Goal: Transaction & Acquisition: Subscribe to service/newsletter

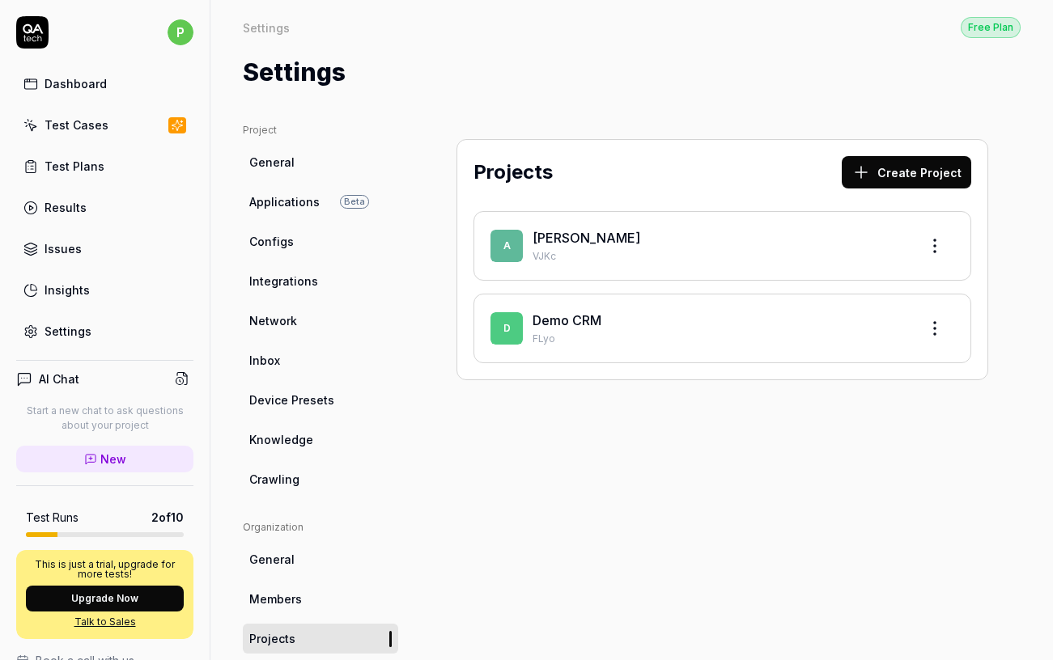
click at [553, 246] on div "[PERSON_NAME]" at bounding box center [719, 237] width 373 height 19
click at [537, 240] on link "[PERSON_NAME]" at bounding box center [587, 238] width 108 height 16
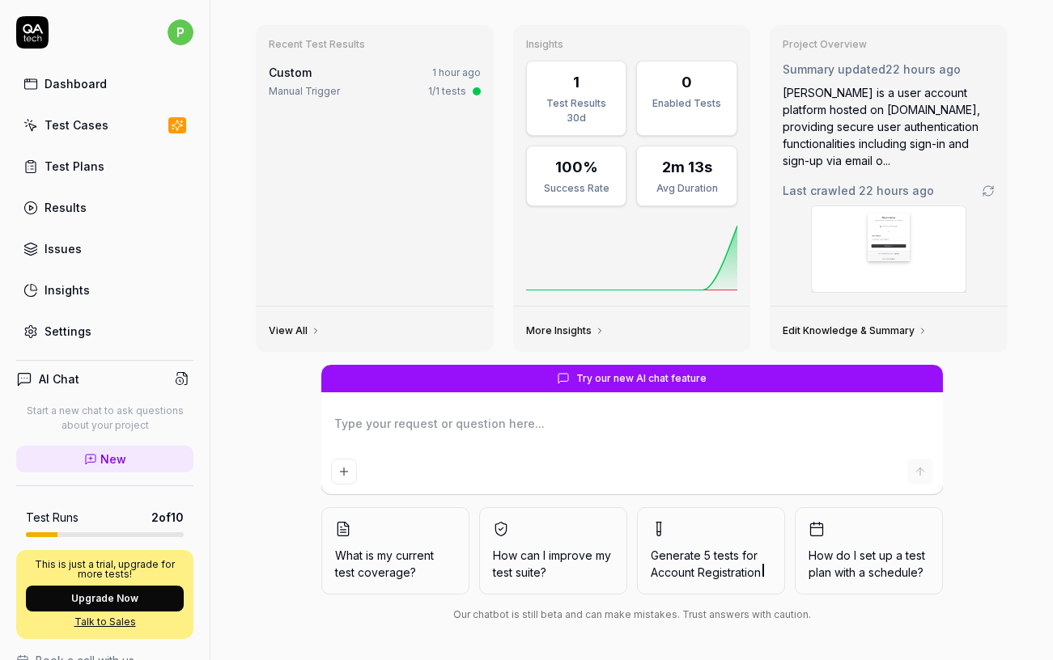
scroll to position [59, 0]
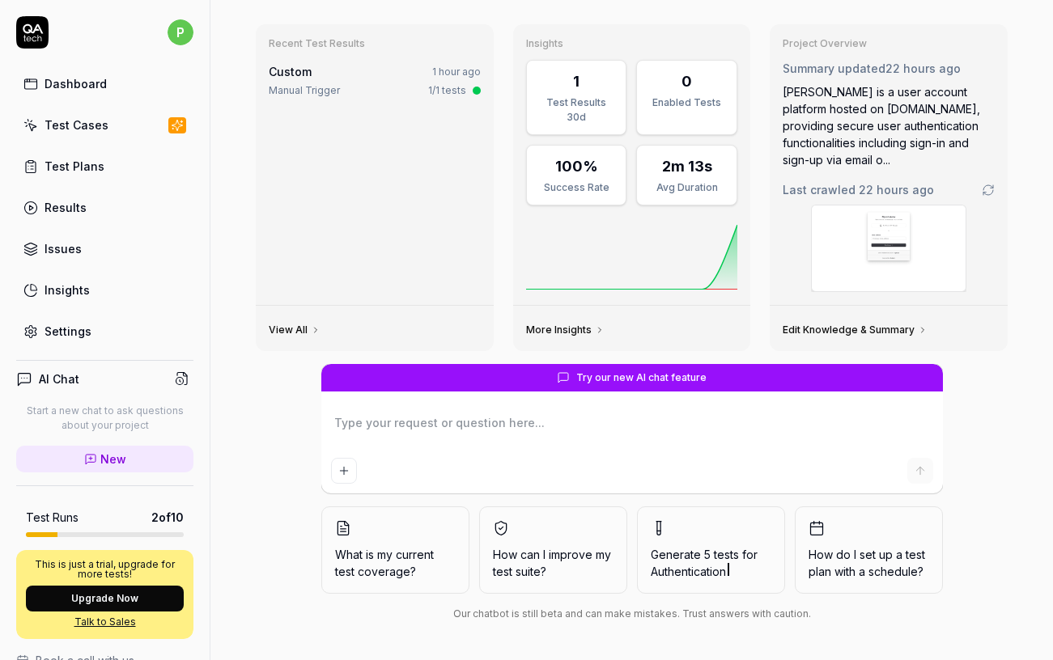
click at [120, 568] on p "This is just a trial, upgrade for more tests!" at bounding box center [105, 569] width 158 height 19
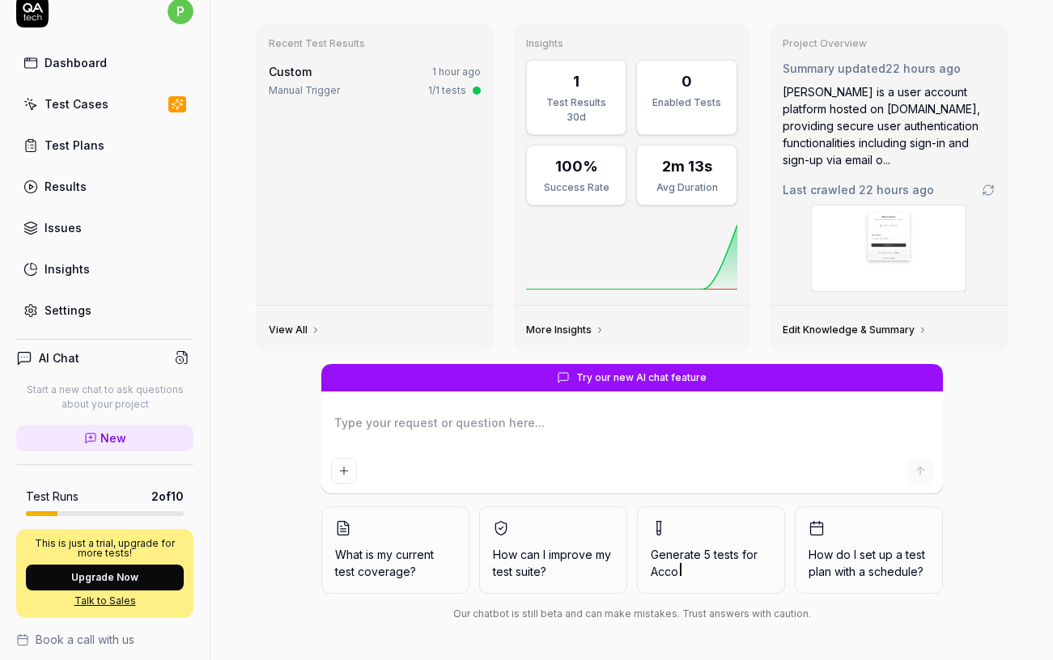
scroll to position [0, 0]
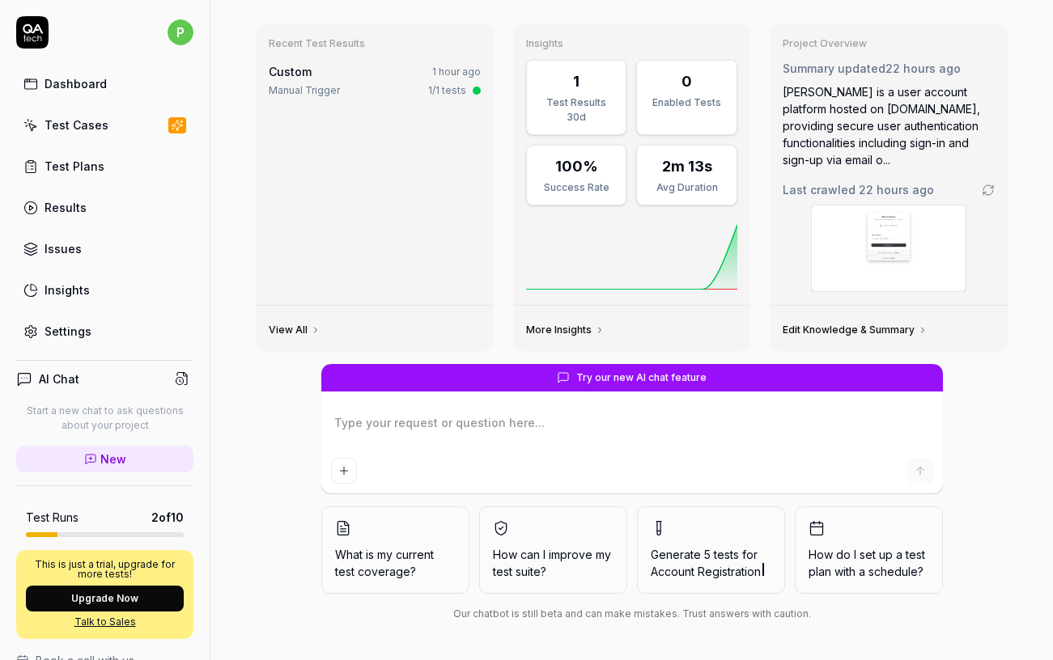
click at [63, 160] on div "Test Plans" at bounding box center [75, 166] width 60 height 17
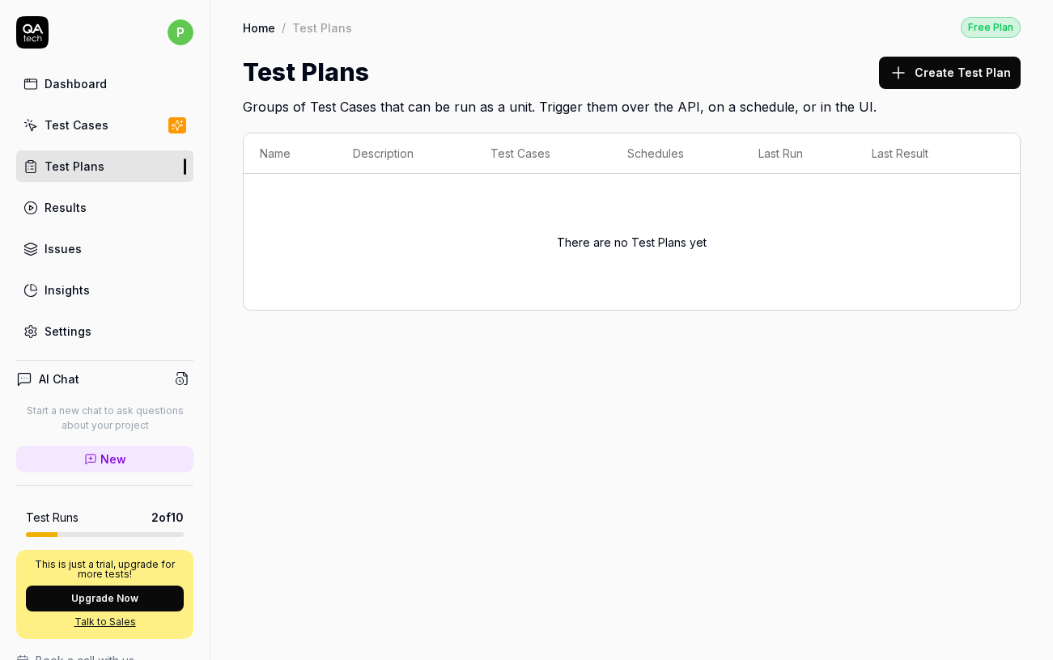
click at [65, 82] on div "Dashboard" at bounding box center [76, 83] width 62 height 17
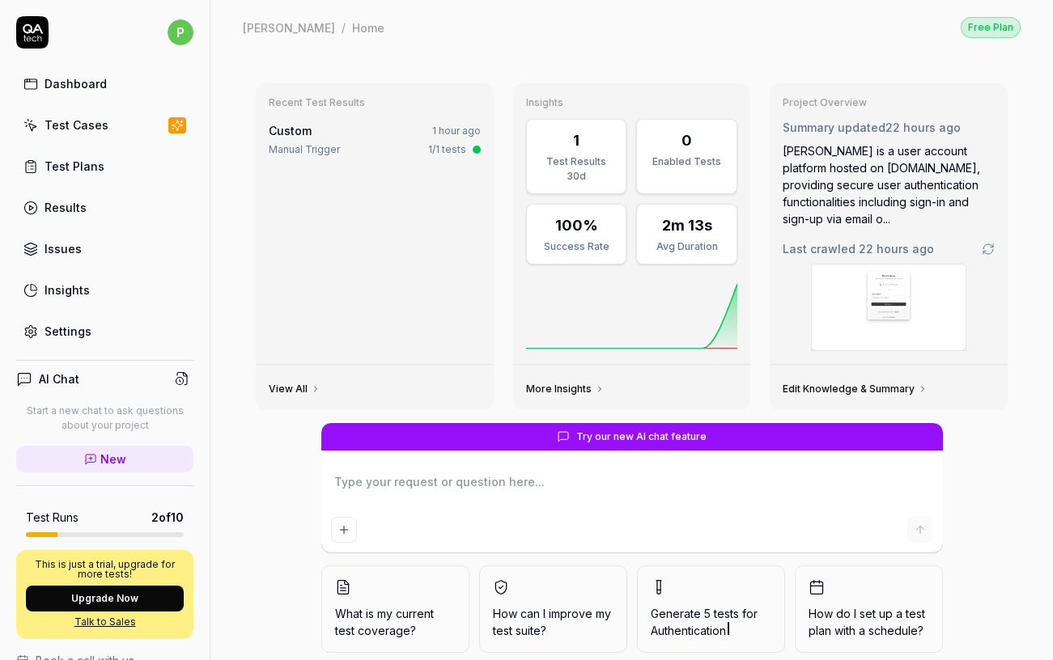
click at [67, 127] on div "Test Cases" at bounding box center [77, 125] width 64 height 17
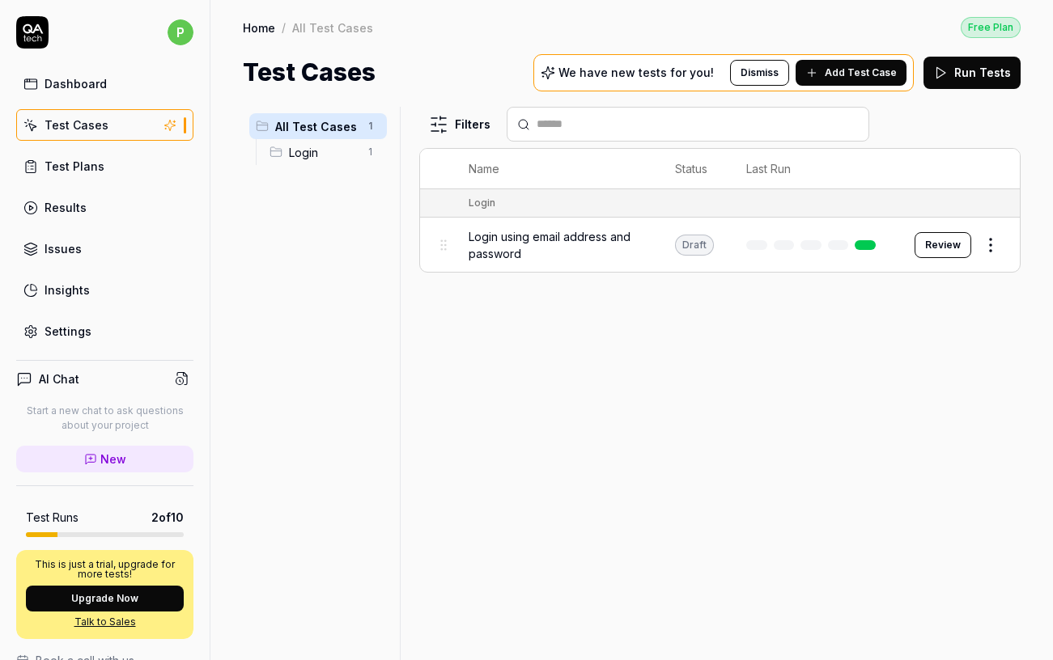
click at [74, 87] on div "Dashboard" at bounding box center [76, 83] width 62 height 17
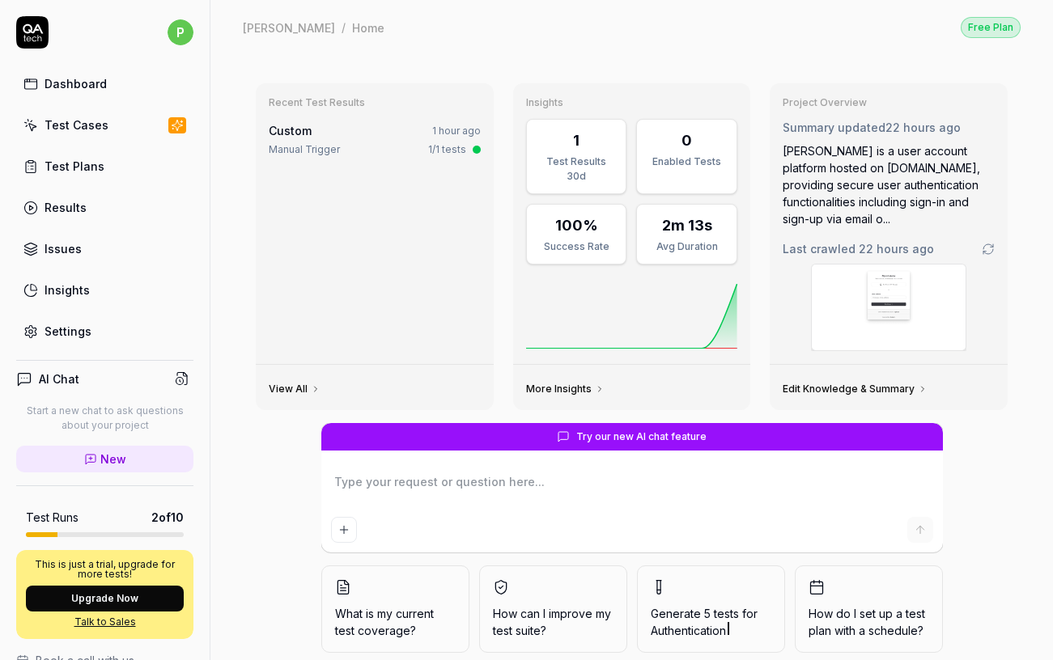
click at [74, 240] on link "Issues" at bounding box center [104, 249] width 177 height 32
click at [74, 349] on div "AI Chat Start a new chat to ask questions about your project New Test Runs 2 of…" at bounding box center [105, 576] width 210 height 459
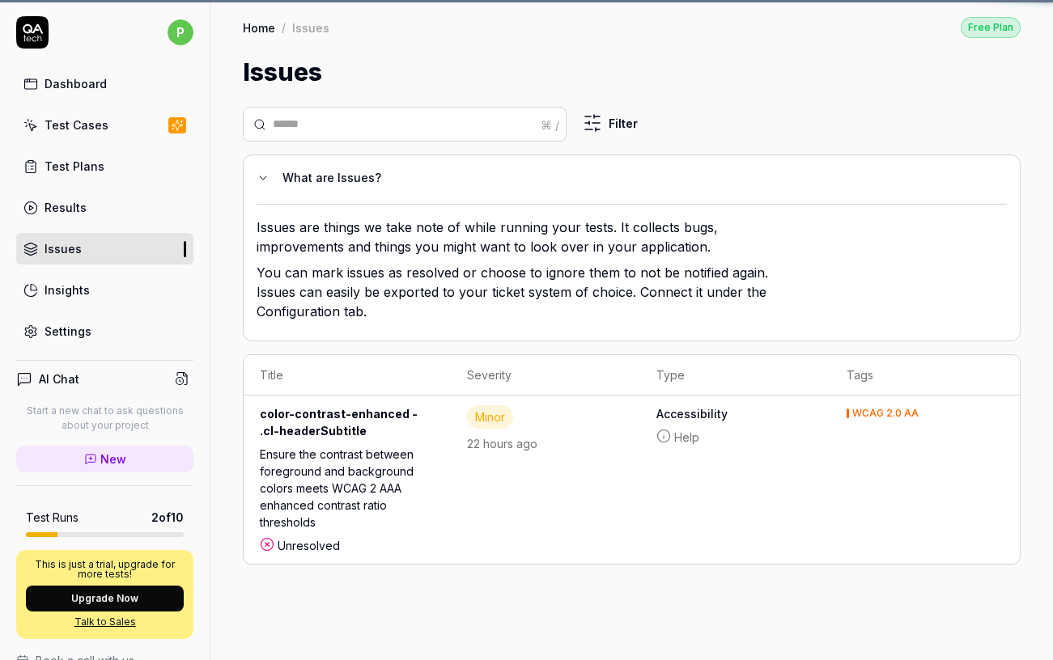
click at [74, 330] on div "Settings" at bounding box center [68, 331] width 47 height 17
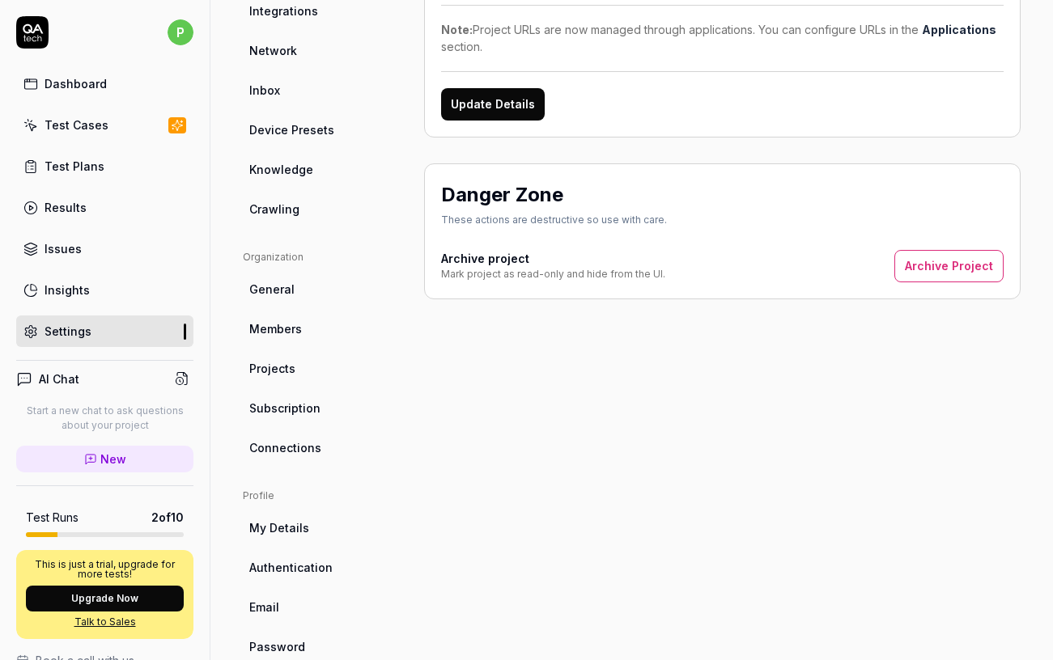
scroll to position [303, 0]
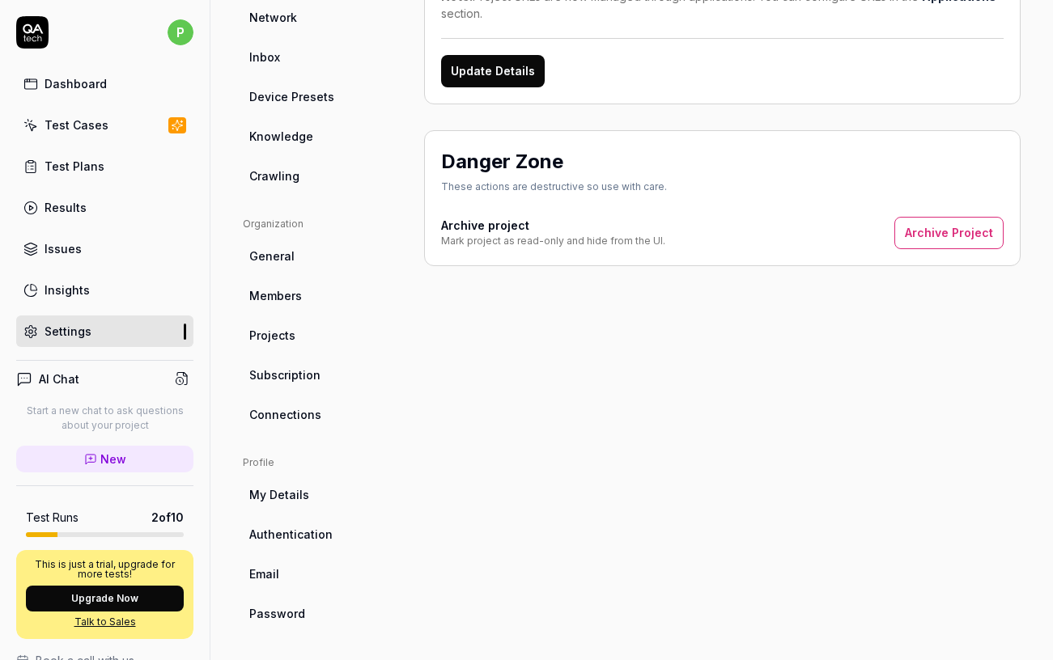
click at [99, 616] on link "Talk to Sales" at bounding box center [105, 622] width 158 height 15
click at [129, 80] on link "Dashboard" at bounding box center [104, 84] width 177 height 32
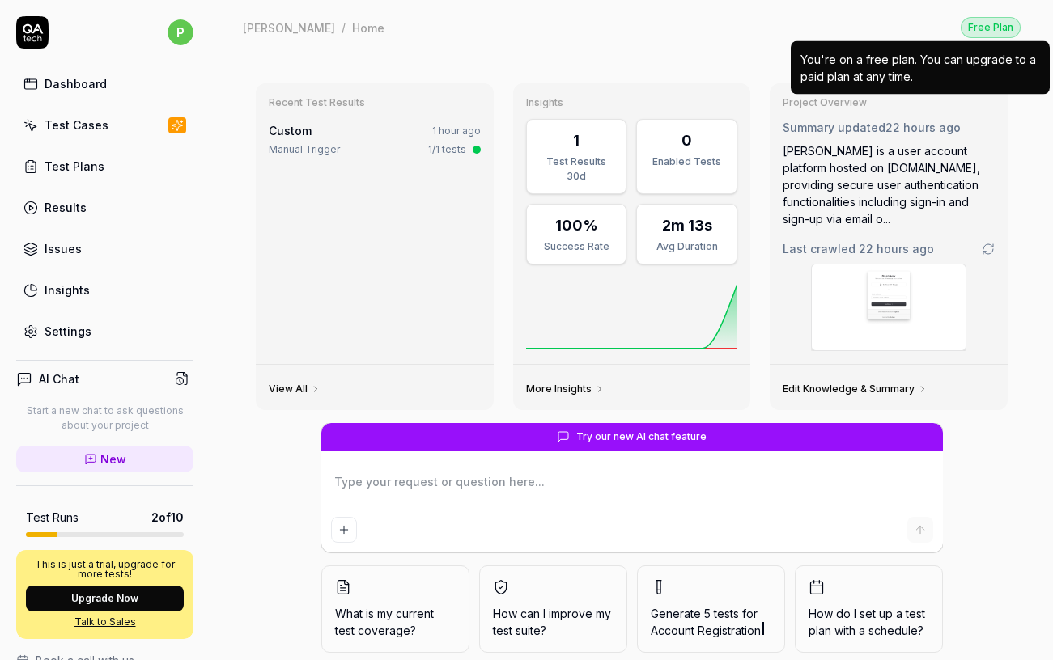
click at [989, 26] on div "Free Plan" at bounding box center [991, 27] width 60 height 21
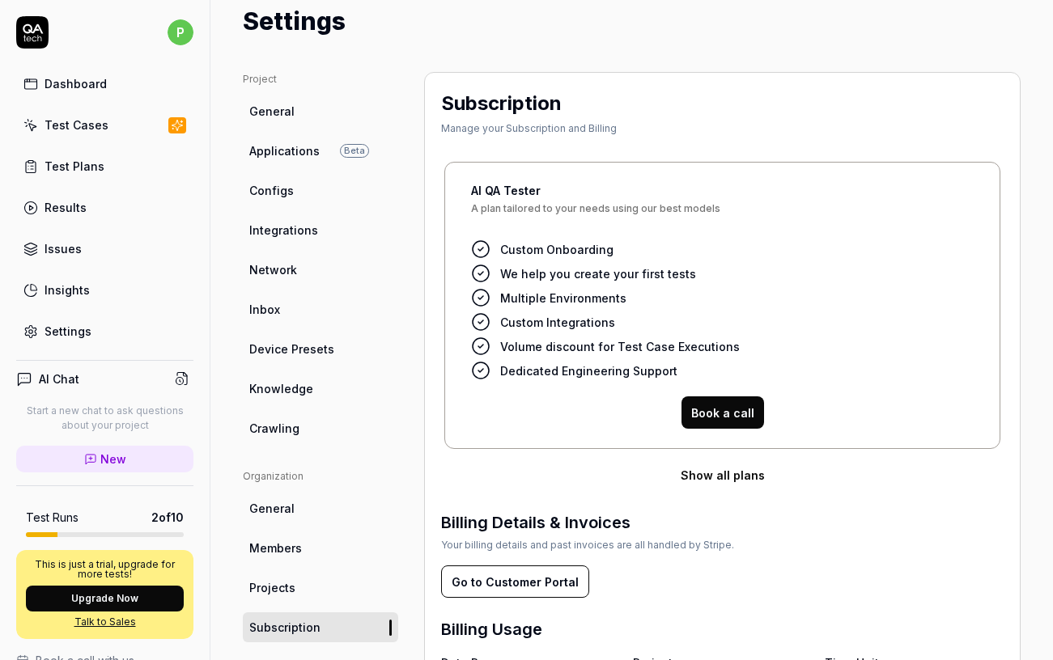
scroll to position [66, 0]
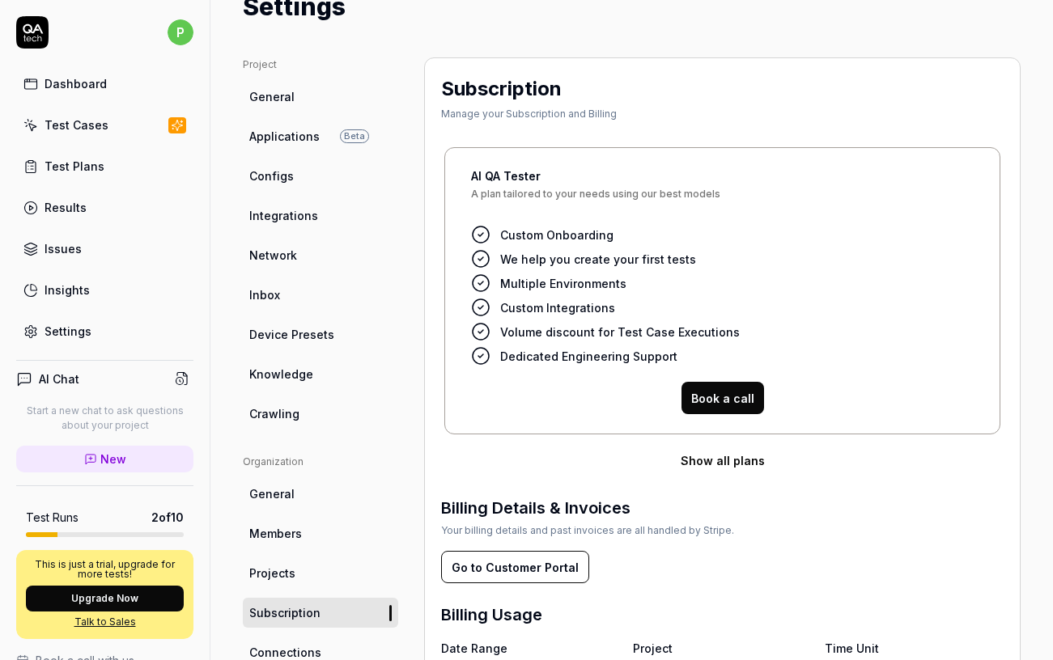
click at [730, 462] on button "Show all plans" at bounding box center [722, 460] width 562 height 32
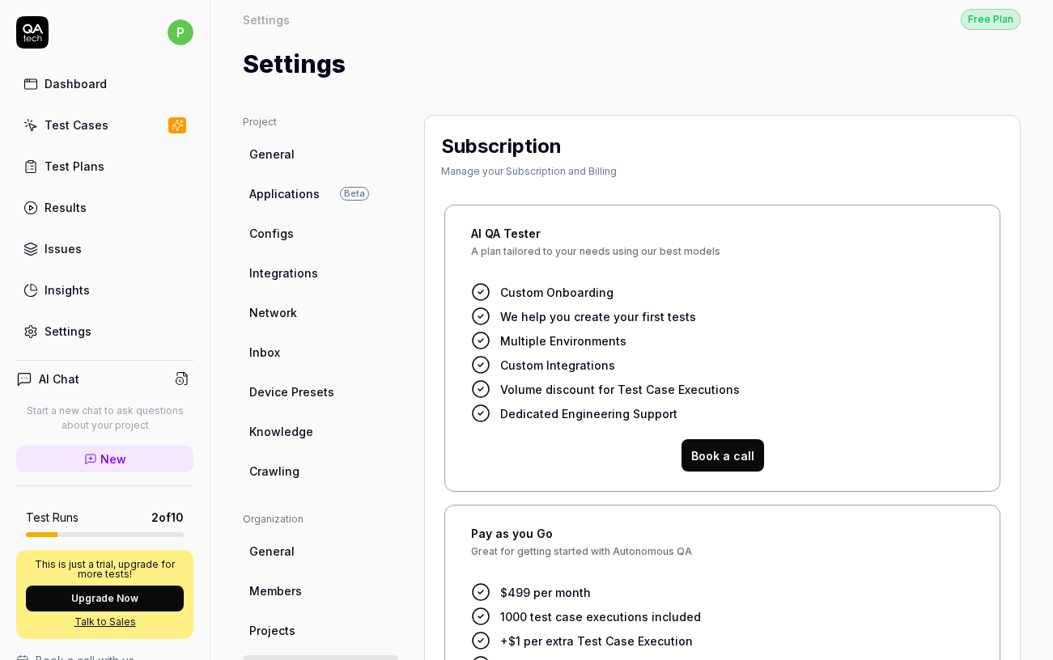
scroll to position [0, 0]
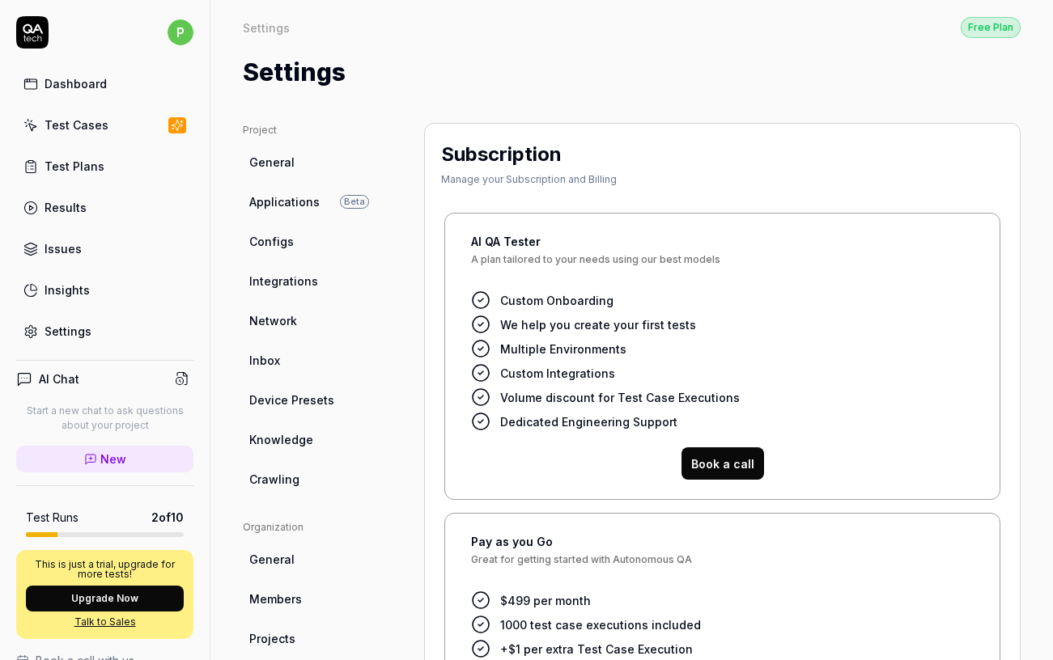
click at [76, 123] on div "Test Cases" at bounding box center [77, 125] width 64 height 17
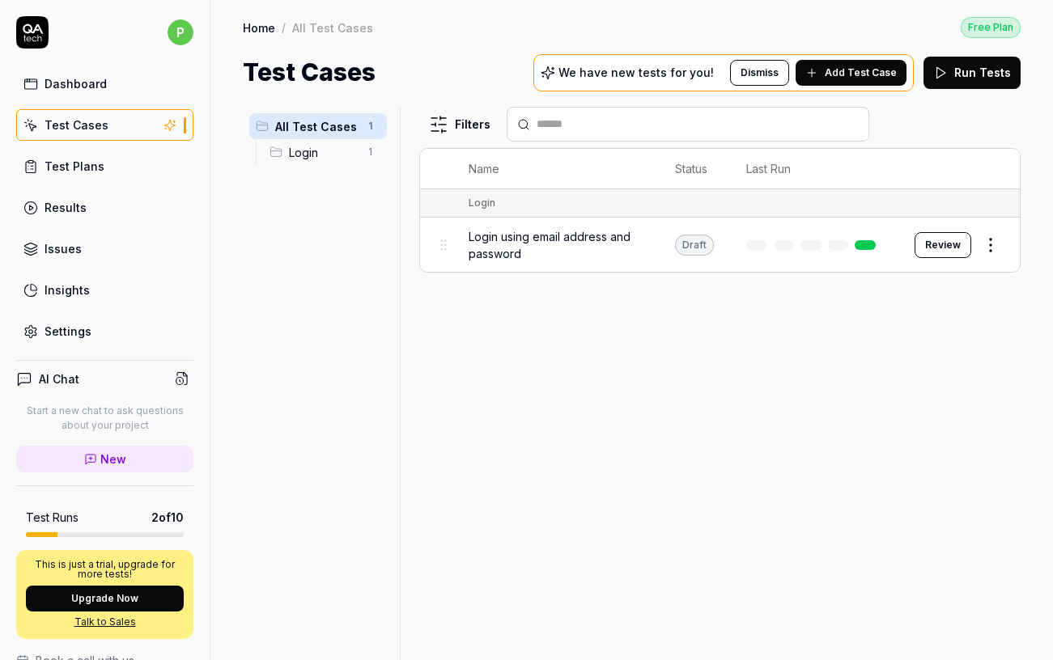
click at [77, 87] on div "Dashboard" at bounding box center [76, 83] width 62 height 17
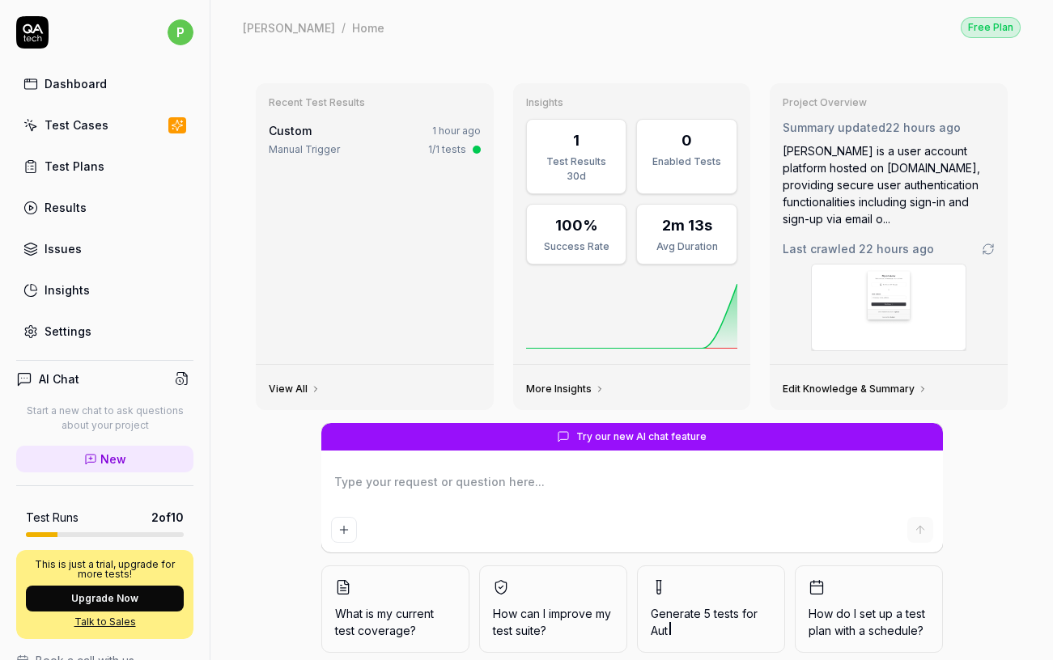
scroll to position [59, 0]
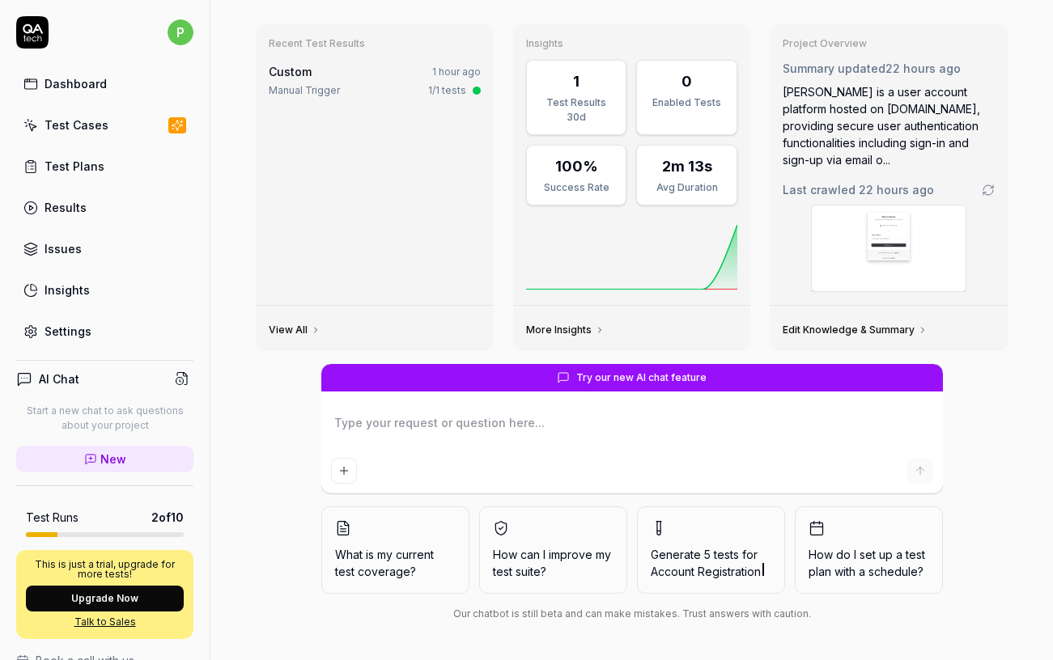
click at [62, 202] on div "Results" at bounding box center [66, 207] width 42 height 17
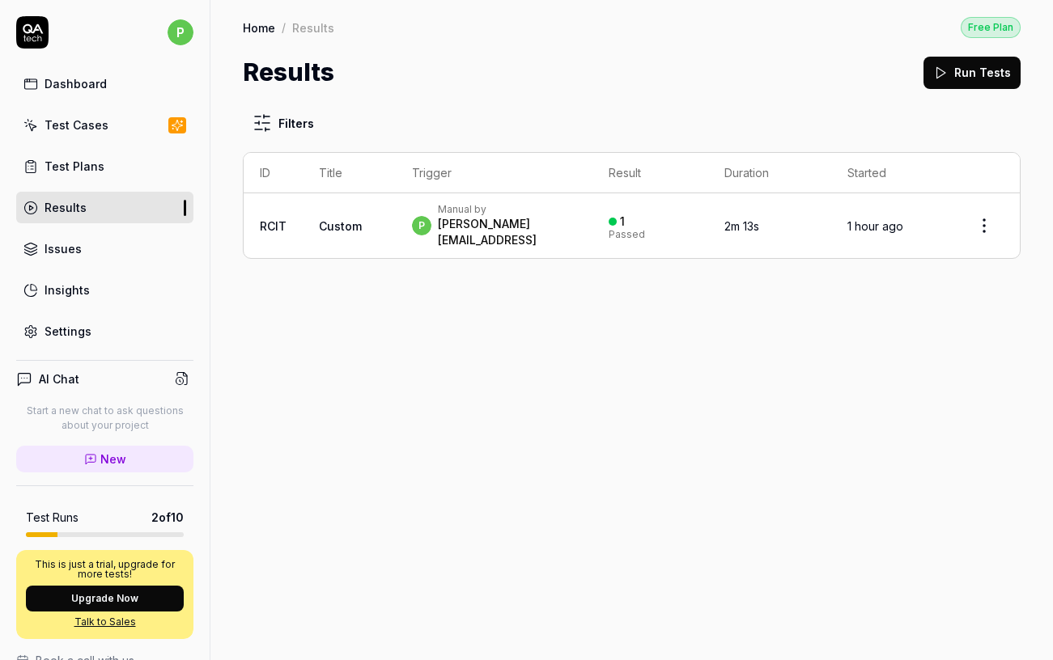
click at [965, 82] on button "Run Tests" at bounding box center [971, 73] width 97 height 32
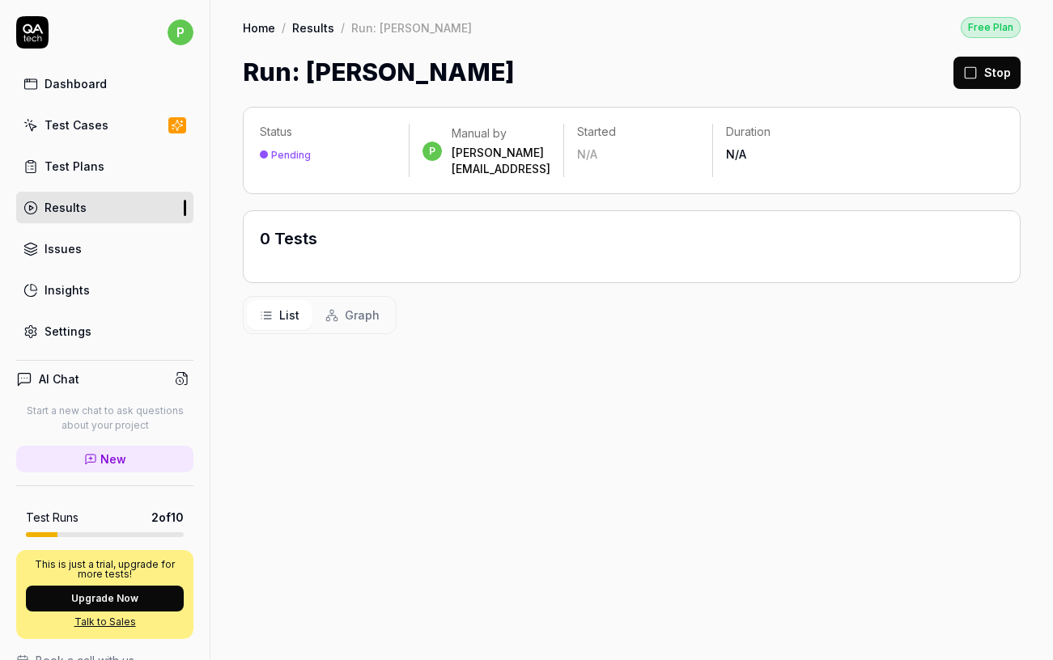
click at [110, 87] on link "Dashboard" at bounding box center [104, 84] width 177 height 32
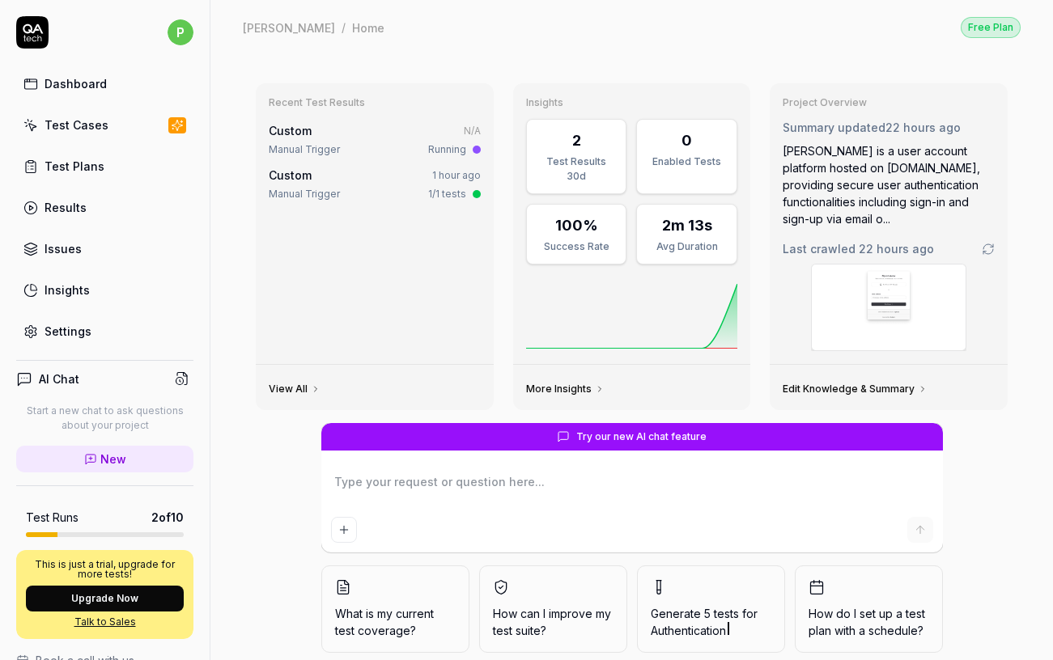
type textarea "*"
click at [86, 197] on link "Results" at bounding box center [104, 208] width 177 height 32
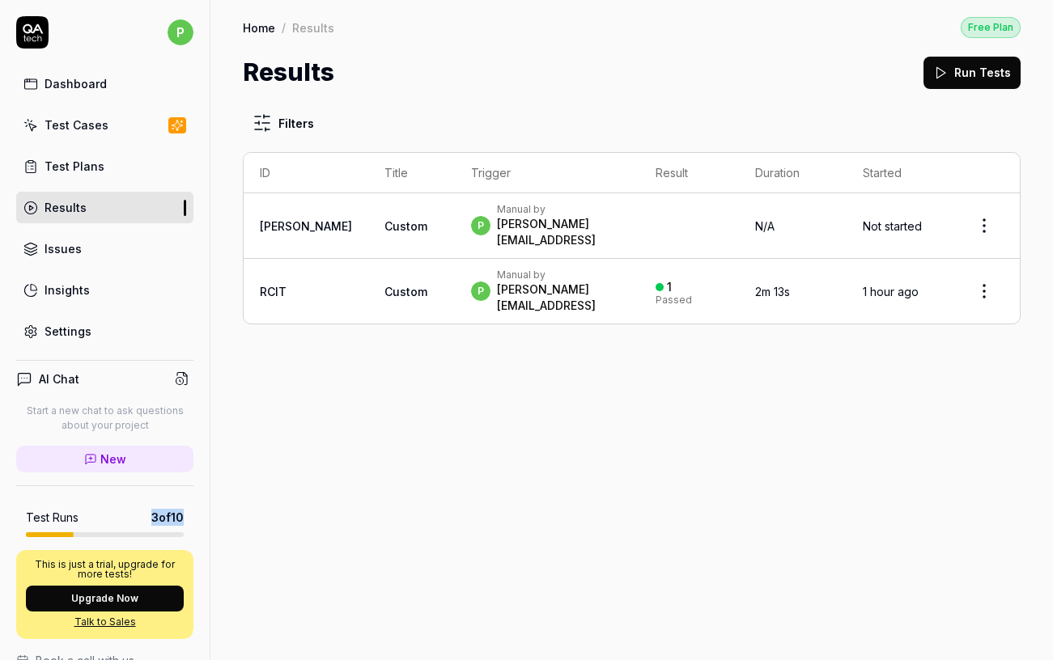
drag, startPoint x: 149, startPoint y: 520, endPoint x: 202, endPoint y: 520, distance: 52.6
click at [202, 520] on div "AI Chat Start a new chat to ask questions about your project New Test Runs 3 of…" at bounding box center [105, 576] width 210 height 459
click at [155, 538] on div "AI Chat Start a new chat to ask questions about your project New Test Runs 3 of…" at bounding box center [105, 576] width 210 height 459
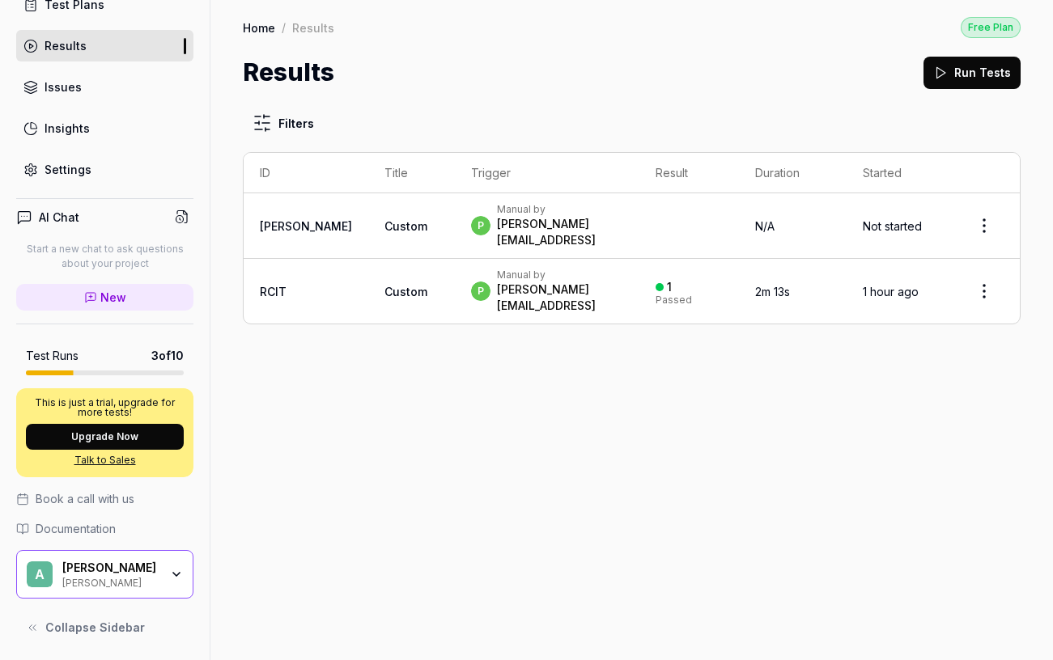
scroll to position [163, 0]
click at [446, 355] on div "Filters ID Title Trigger Result Duration Started [PERSON_NAME] Custom p Manual …" at bounding box center [631, 376] width 842 height 570
click at [119, 442] on button "Upgrade Now" at bounding box center [105, 437] width 158 height 26
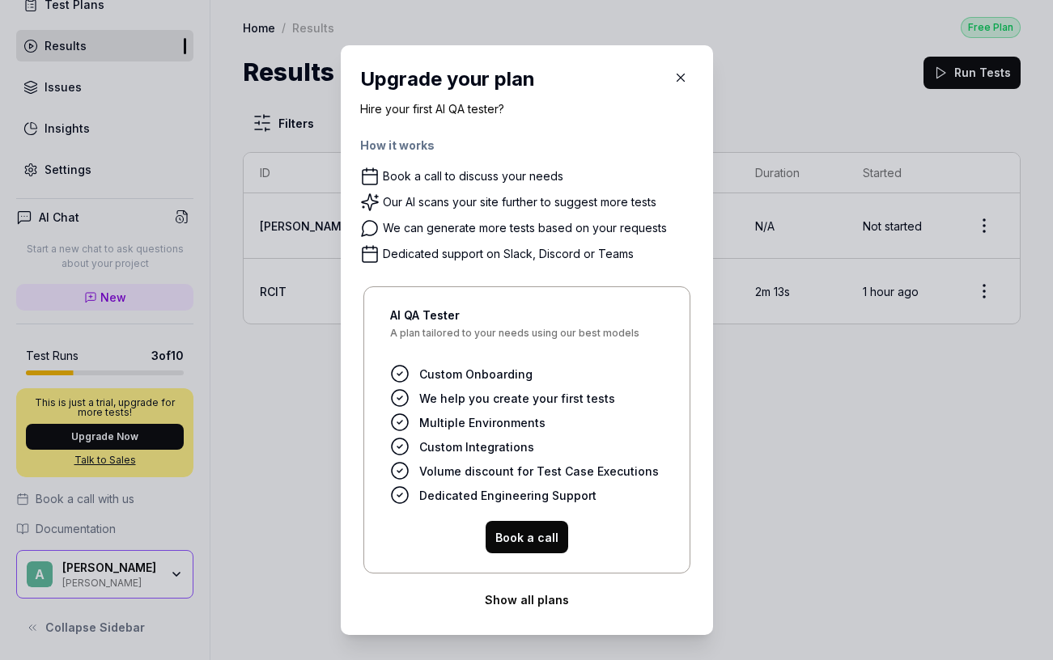
scroll to position [20, 0]
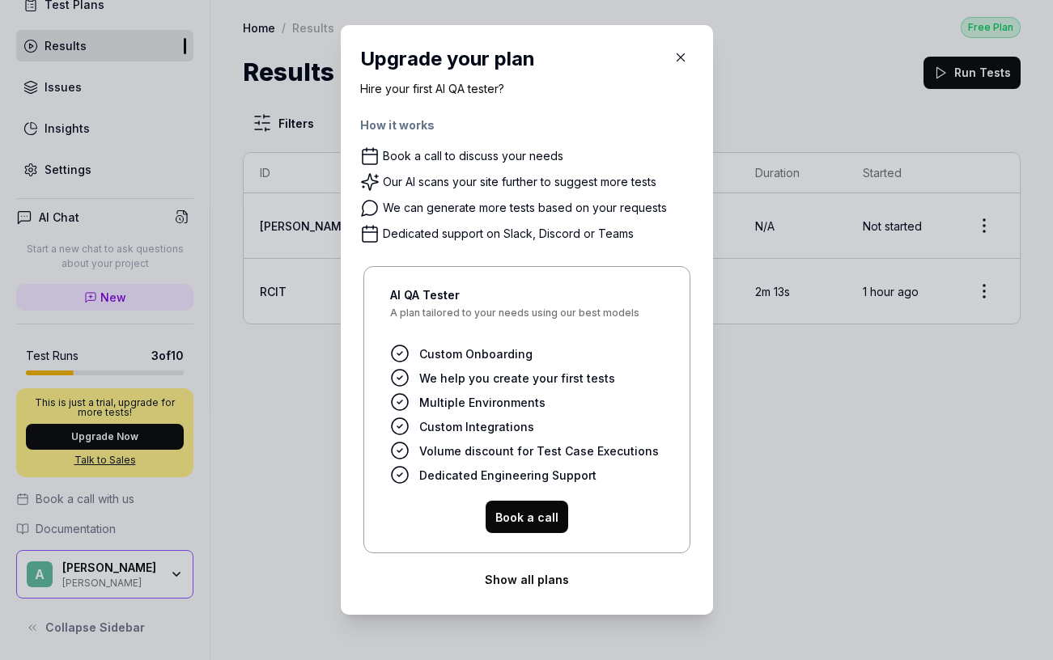
click at [535, 580] on button "Show all plans" at bounding box center [526, 579] width 333 height 32
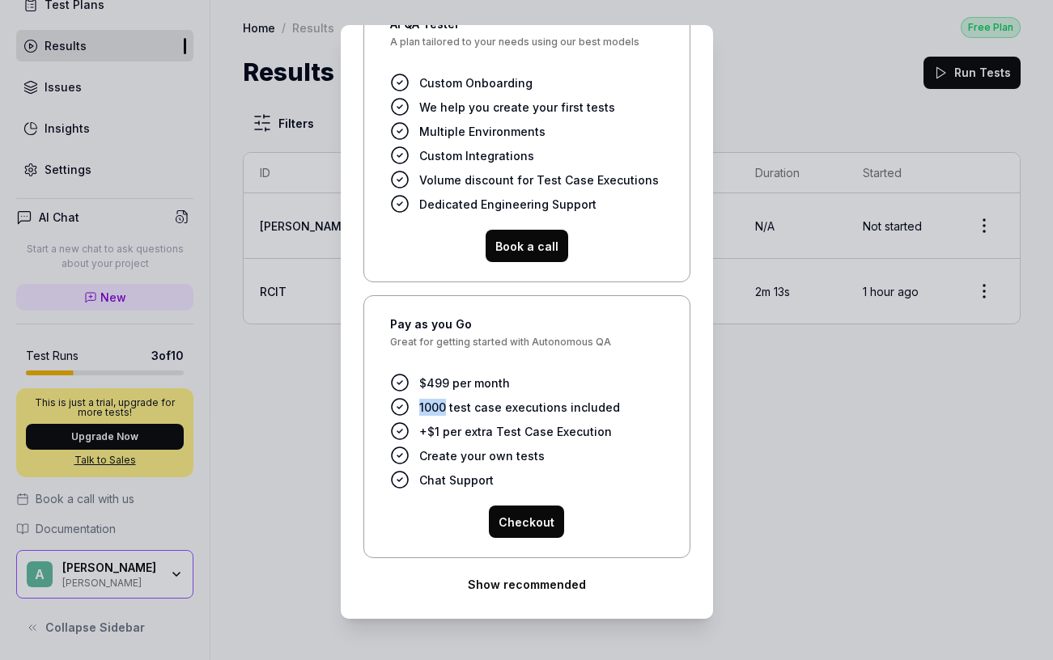
drag, startPoint x: 418, startPoint y: 407, endPoint x: 443, endPoint y: 407, distance: 25.1
click at [444, 407] on span "1000 test case executions included" at bounding box center [519, 407] width 201 height 17
click at [528, 416] on ul "$499 per month 1000 test case executions included +$1 per extra Test Case Execu…" at bounding box center [527, 431] width 274 height 117
drag, startPoint x: 416, startPoint y: 456, endPoint x: 544, endPoint y: 479, distance: 129.9
click at [545, 480] on ul "$499 per month 1000 test case executions included +$1 per extra Test Case Execu…" at bounding box center [527, 431] width 274 height 117
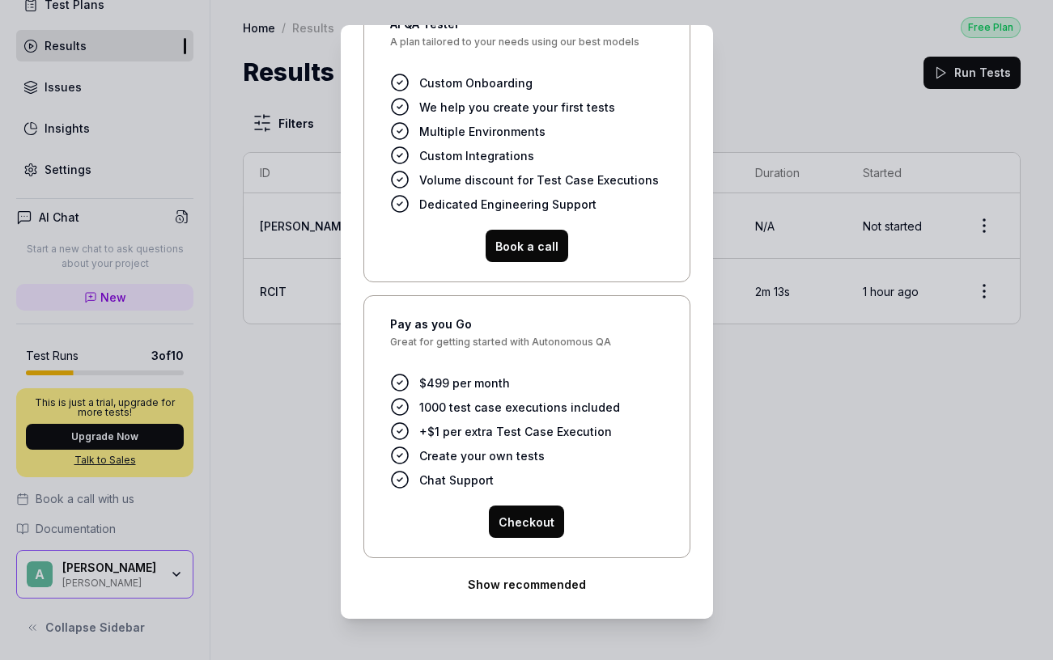
click at [612, 422] on li "+$1 per extra Test Case Execution" at bounding box center [527, 431] width 274 height 19
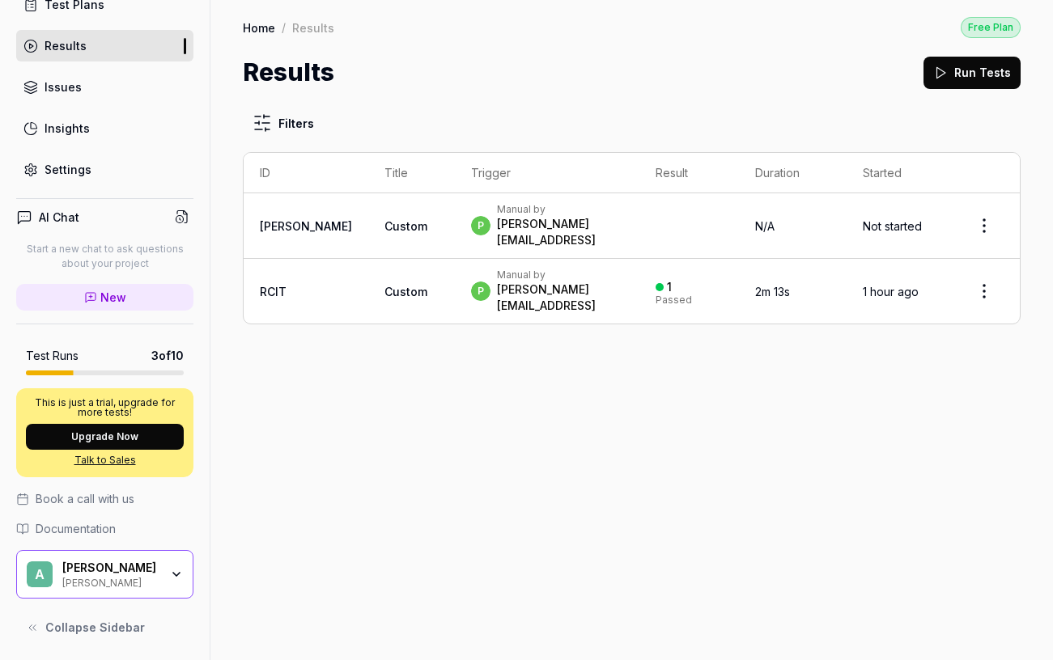
click at [125, 458] on link "Talk to Sales" at bounding box center [105, 460] width 158 height 15
click at [661, 374] on div "Filters ID Title Trigger Result Duration Started [PERSON_NAME] Custom p Manual …" at bounding box center [631, 376] width 842 height 570
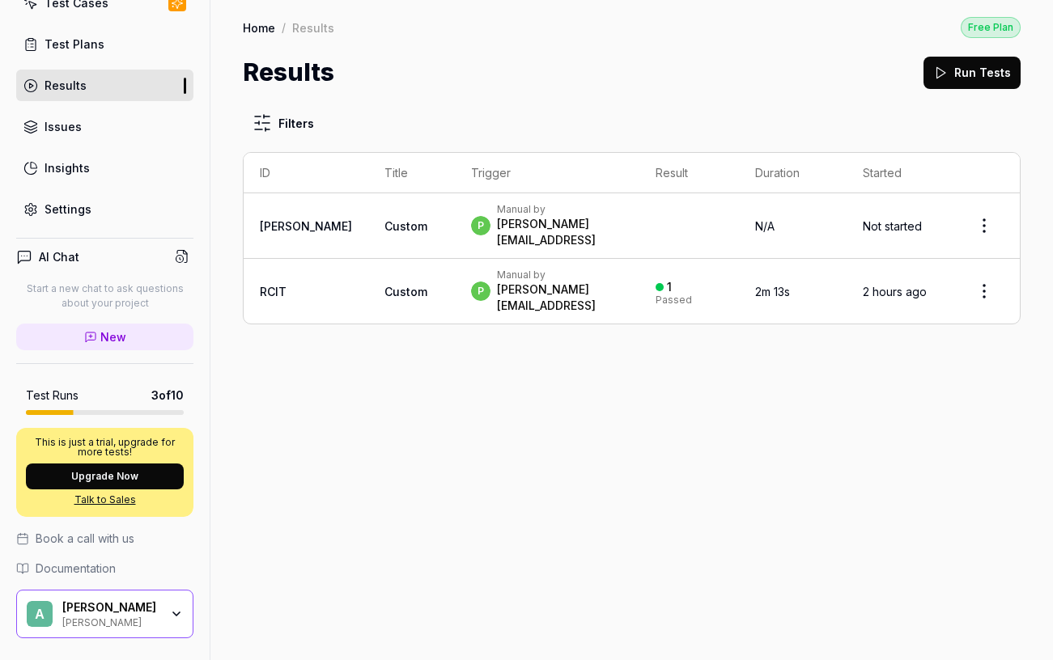
scroll to position [124, 0]
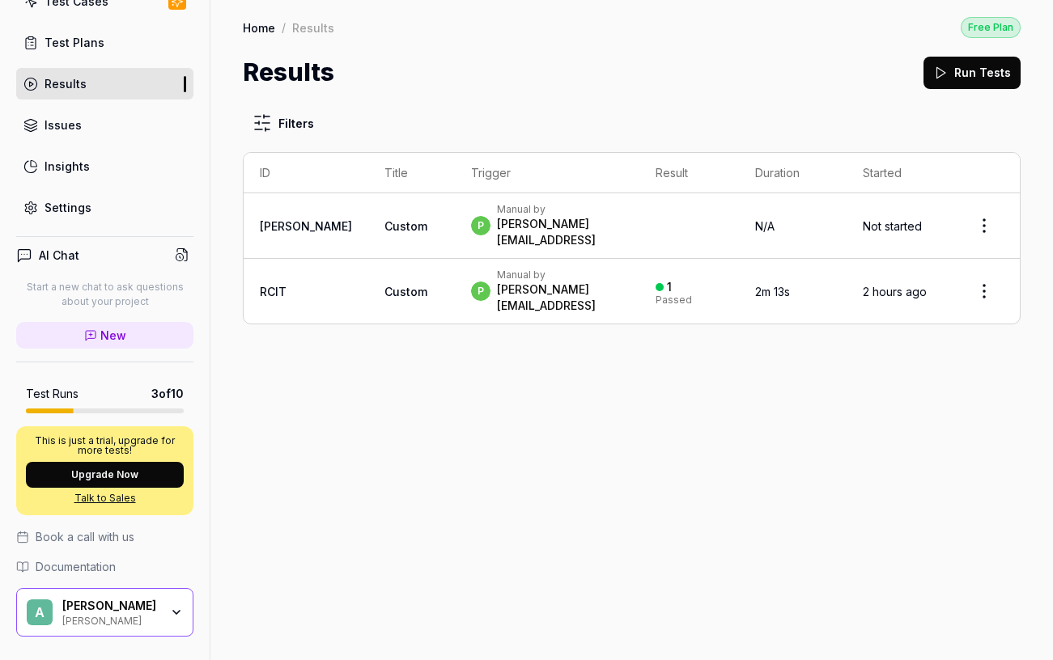
click at [157, 393] on span "3 of 10" at bounding box center [167, 393] width 32 height 17
click at [641, 367] on div "Filters ID Title Trigger Result Duration Started [PERSON_NAME] Custom p Manual …" at bounding box center [631, 376] width 842 height 570
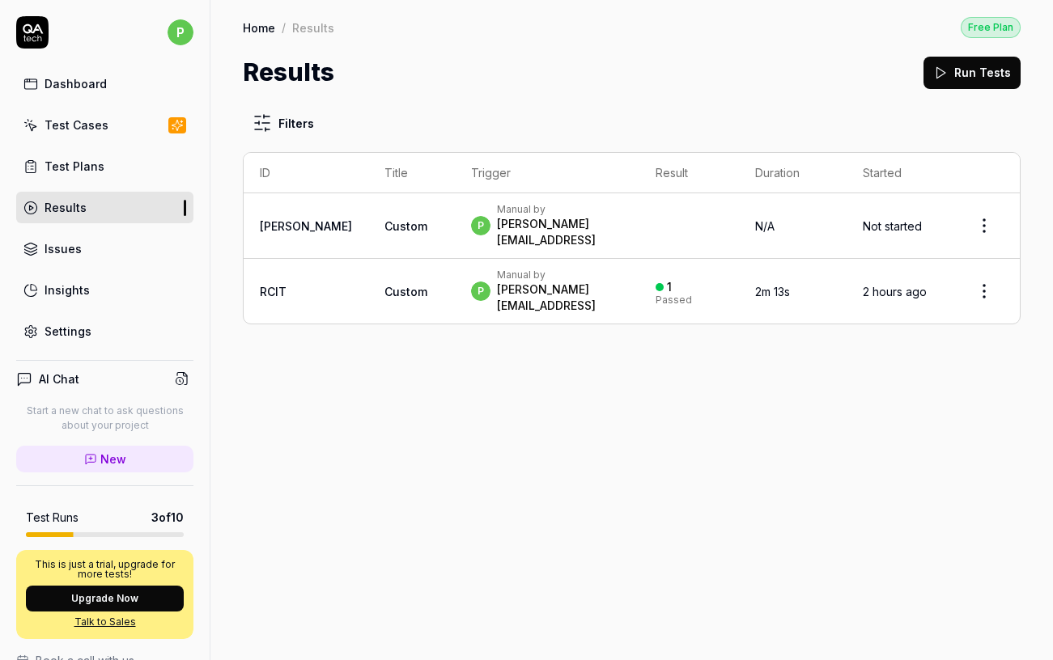
click at [697, 146] on div "Filters ID Title Trigger Result Duration Started [PERSON_NAME] Custom p Manual …" at bounding box center [632, 216] width 778 height 218
click at [986, 219] on html "p Dashboard Test Cases Test Plans Results Issues Insights Settings AI Chat Star…" at bounding box center [526, 330] width 1053 height 660
click at [987, 219] on html "p Dashboard Test Cases Test Plans Results Issues Insights Settings AI Chat Star…" at bounding box center [526, 330] width 1053 height 660
